Goal: Navigation & Orientation: Find specific page/section

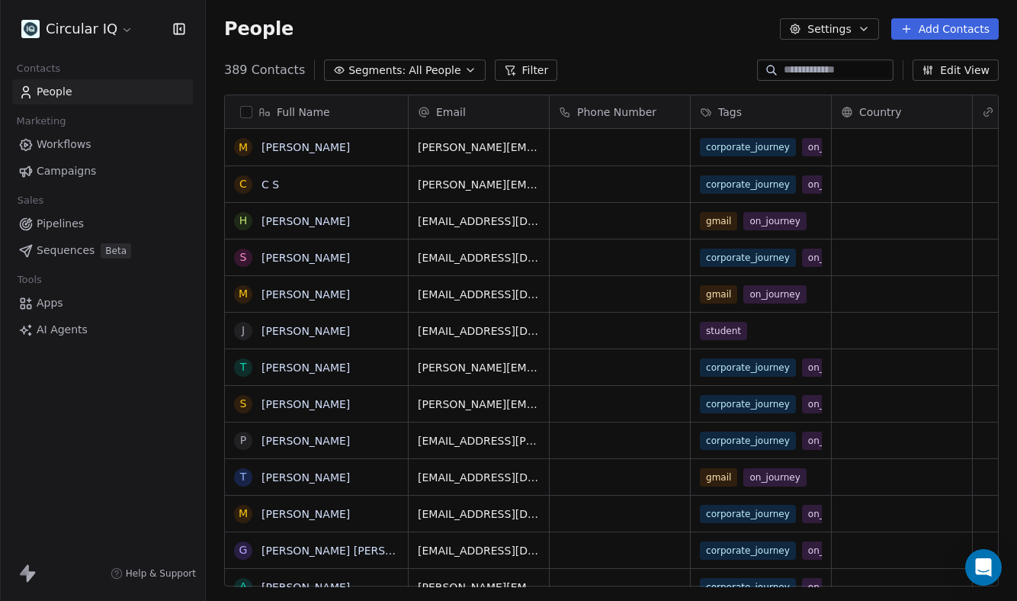
scroll to position [528, 811]
click at [80, 226] on span "Pipelines" at bounding box center [60, 224] width 47 height 16
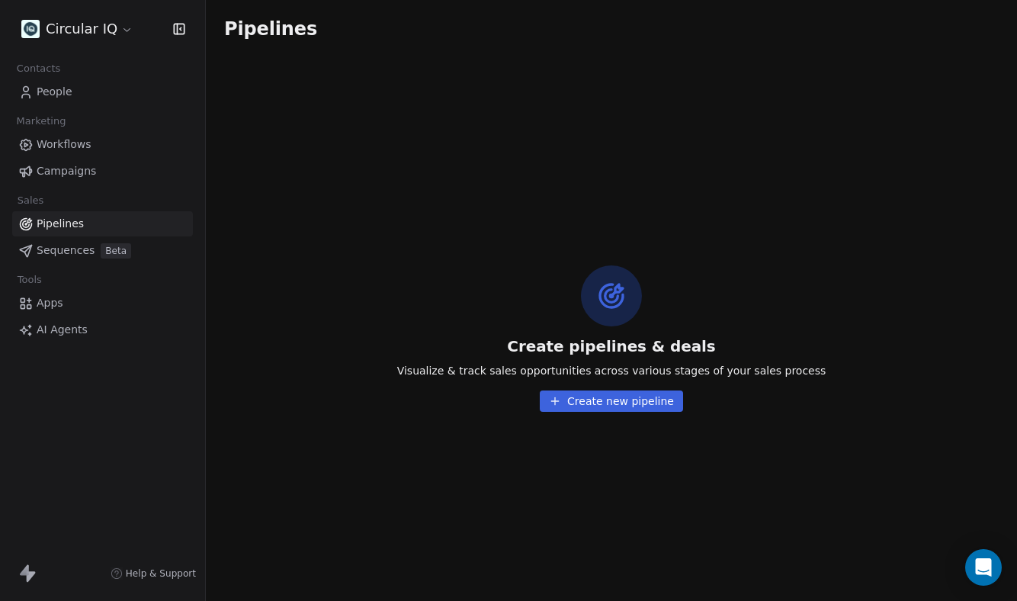
click at [69, 309] on link "Apps" at bounding box center [102, 302] width 181 height 25
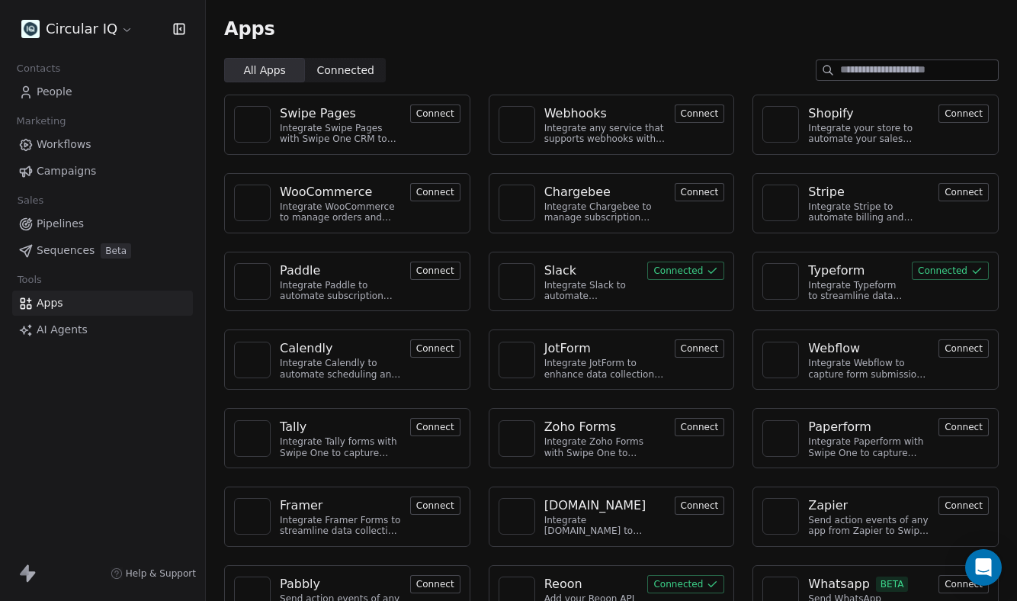
click at [73, 143] on span "Workflows" at bounding box center [64, 144] width 55 height 16
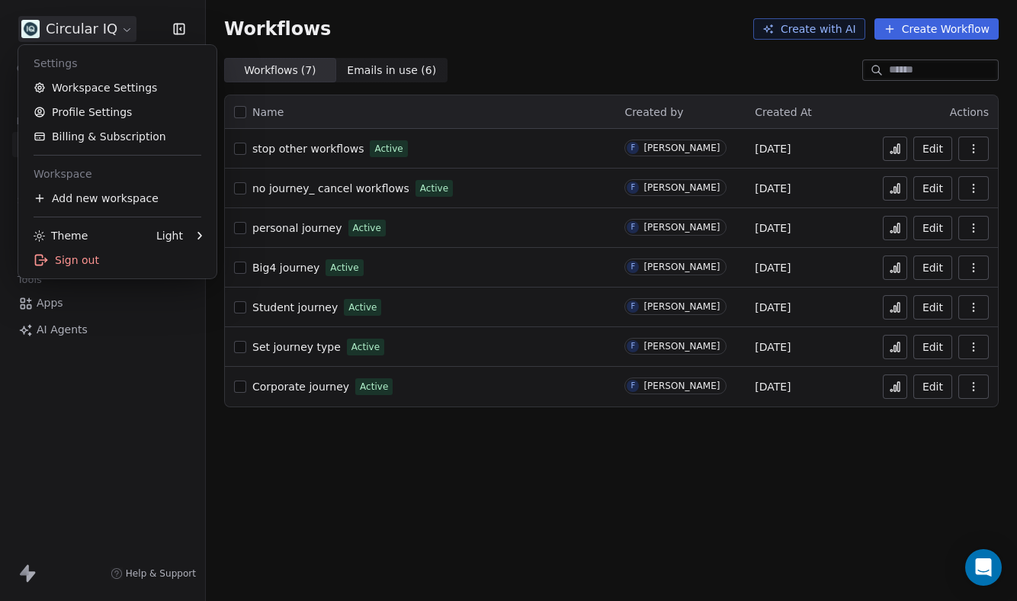
click at [123, 39] on html "Circular IQ Contacts People Marketing Workflows Campaigns Sales Pipelines Seque…" at bounding box center [508, 300] width 1017 height 601
click at [370, 22] on html "Circular IQ Contacts People Marketing Workflows Campaigns Sales Pipelines Seque…" at bounding box center [508, 300] width 1017 height 601
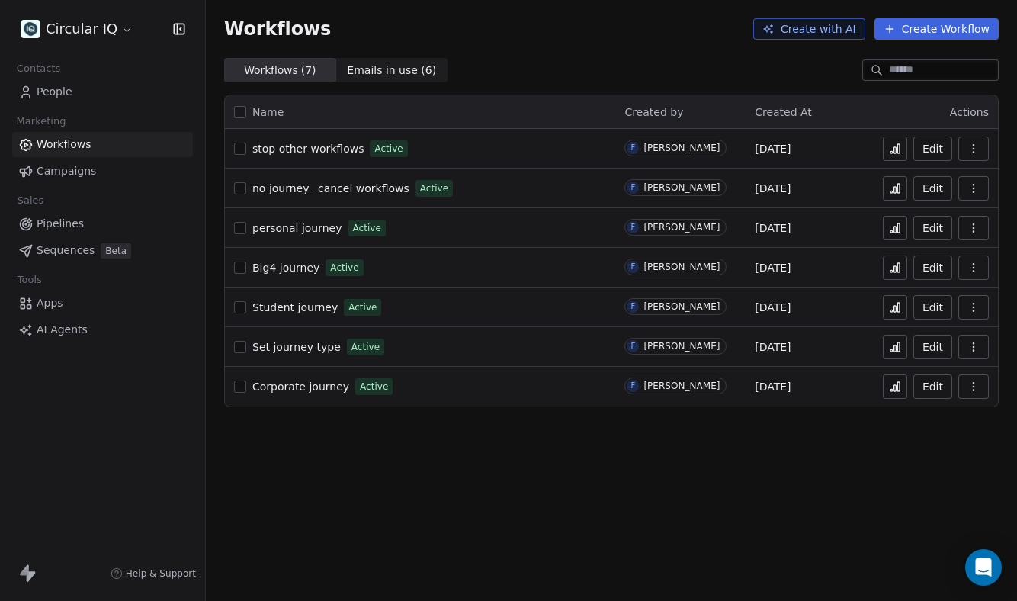
click at [305, 266] on span "Big4 journey" at bounding box center [285, 267] width 67 height 12
